Goal: Information Seeking & Learning: Check status

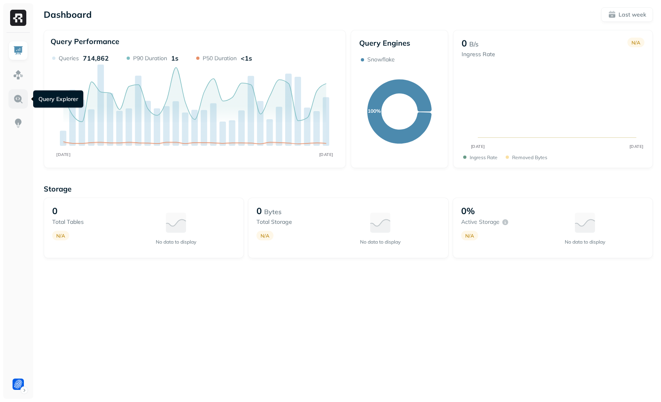
click at [20, 96] on img at bounding box center [18, 99] width 11 height 11
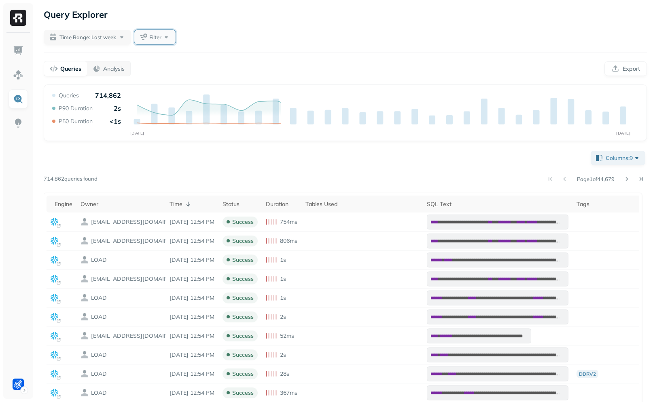
click at [140, 41] on button "Filter" at bounding box center [154, 37] width 41 height 15
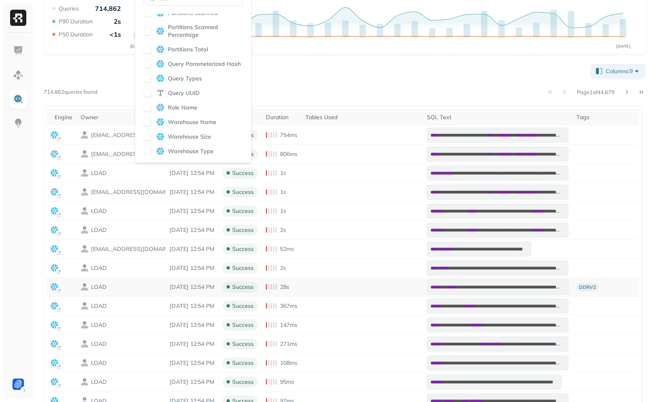
click at [47, 288] on td at bounding box center [62, 287] width 30 height 19
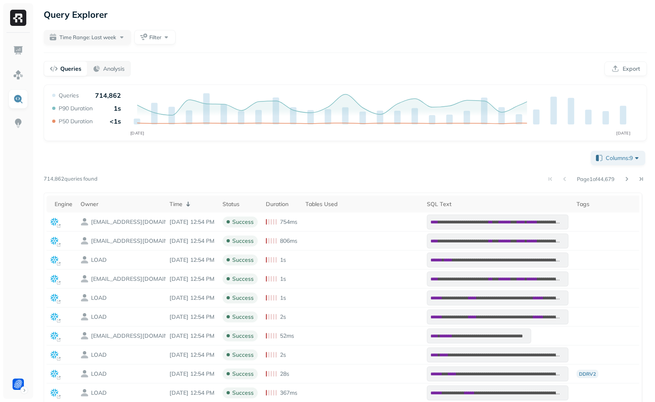
click at [203, 42] on div "Time Range: Last week Filter" at bounding box center [345, 37] width 603 height 15
click at [107, 32] on button "Time Range: Last week" at bounding box center [87, 37] width 87 height 15
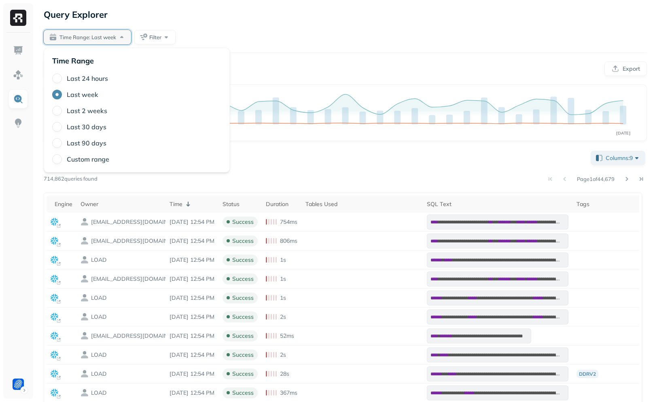
click at [90, 80] on label "Last 24 hours" at bounding box center [87, 78] width 41 height 8
click at [62, 80] on button "Last 24 hours" at bounding box center [57, 79] width 10 height 10
click at [289, 33] on div "Time Range: Last 24 hours Filter" at bounding box center [345, 37] width 603 height 15
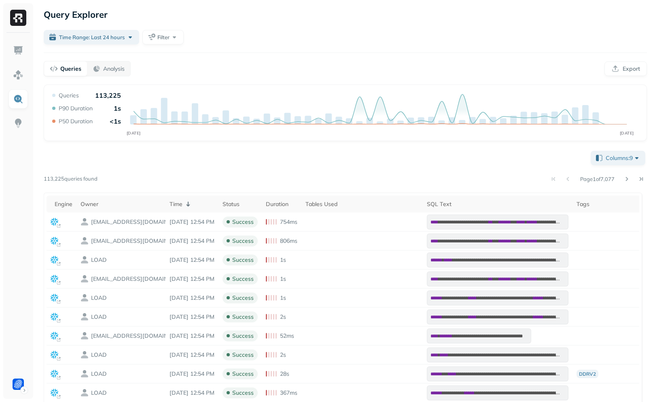
click at [171, 30] on div "Query Explorer Time Range: Last 24 hours Filter Queries Analysis Export Query P…" at bounding box center [345, 266] width 619 height 533
click at [172, 36] on button "Filter" at bounding box center [162, 37] width 41 height 15
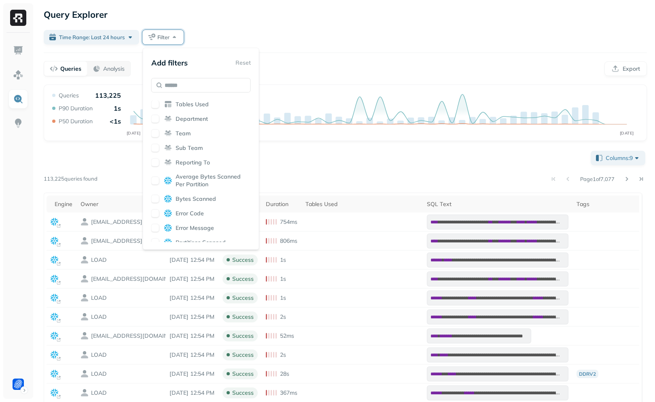
scroll to position [296, 0]
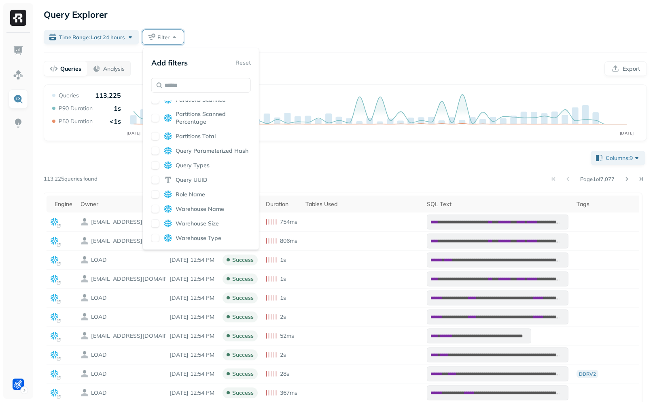
click at [587, 143] on div "Query Performance SEP [DATE] Queries 113,225 P90 Duration 1s P50 Duration <1s C…" at bounding box center [345, 306] width 603 height 442
click at [605, 155] on span "Columns: 9" at bounding box center [622, 158] width 35 height 8
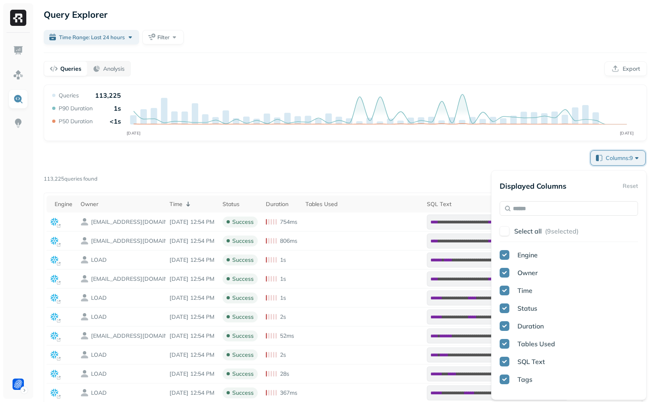
scroll to position [158, 0]
